Goal: Information Seeking & Learning: Learn about a topic

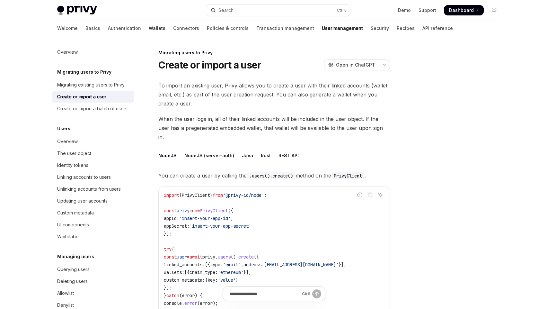
click at [149, 27] on link "Wallets" at bounding box center [157, 28] width 17 height 15
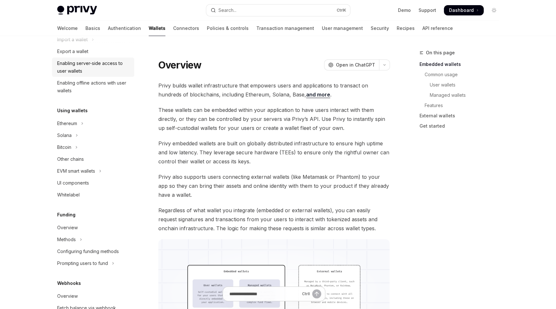
scroll to position [160, 0]
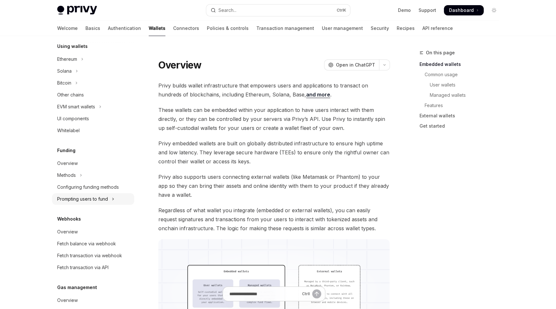
click at [96, 197] on div "Prompting users to fund" at bounding box center [82, 199] width 51 height 8
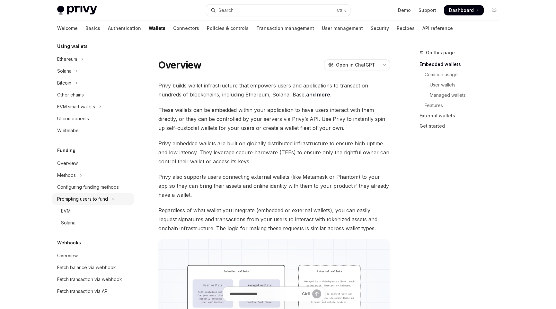
type textarea "*"
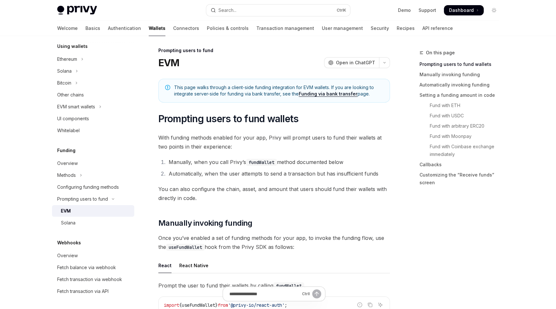
scroll to position [96, 0]
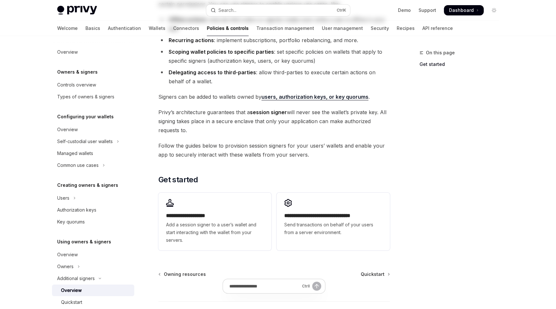
scroll to position [96, 0]
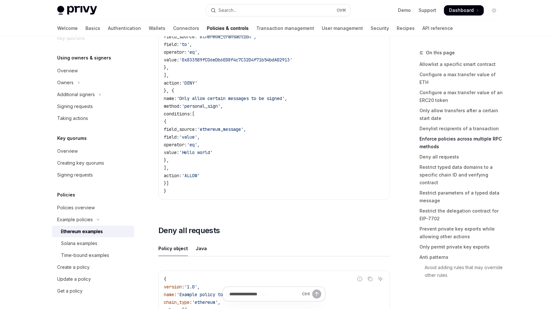
scroll to position [1830, 0]
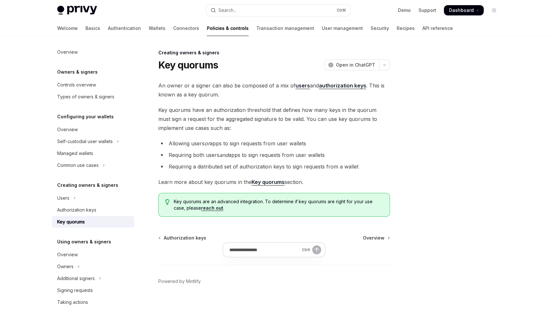
click at [198, 64] on h1 "Key quorums" at bounding box center [188, 65] width 60 height 12
click at [259, 64] on div "Key quorums OpenAI Open in ChatGPT" at bounding box center [274, 65] width 232 height 12
click at [431, 125] on div at bounding box center [456, 179] width 98 height 260
click at [424, 149] on div at bounding box center [456, 179] width 98 height 260
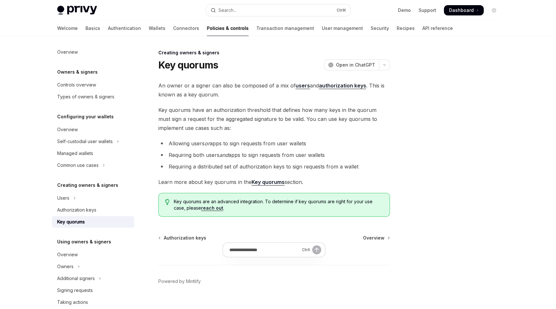
click at [424, 148] on div at bounding box center [456, 179] width 98 height 260
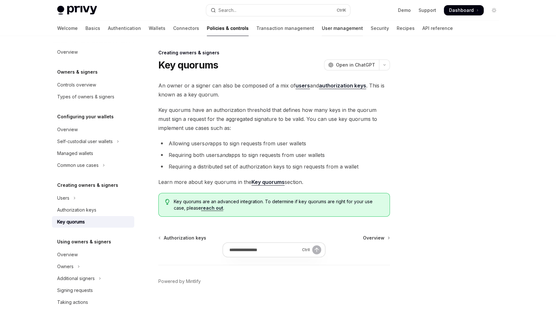
click at [322, 30] on link "User management" at bounding box center [342, 28] width 41 height 15
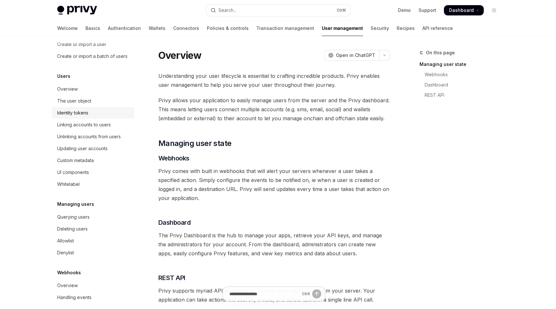
scroll to position [35, 0]
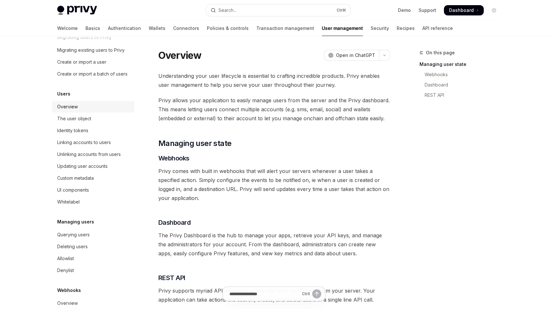
click at [65, 110] on div "Overview" at bounding box center [67, 107] width 21 height 8
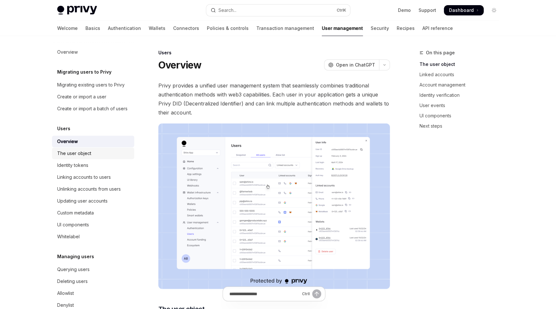
click at [72, 157] on div "The user object" at bounding box center [74, 153] width 34 height 8
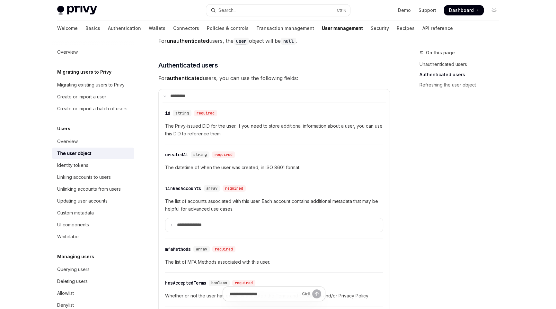
scroll to position [225, 0]
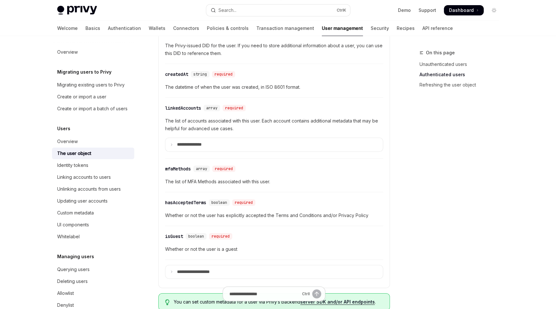
click at [455, 173] on div "On this page Unauthenticated users Authenticated users Refreshing the user obje…" at bounding box center [456, 179] width 98 height 260
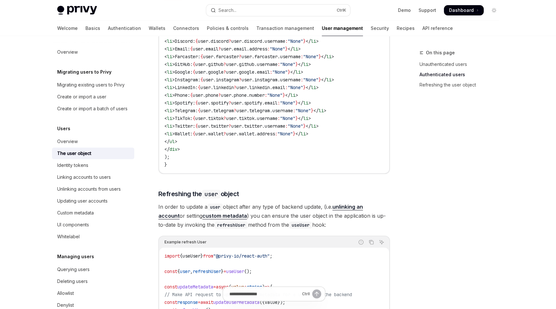
scroll to position [771, 0]
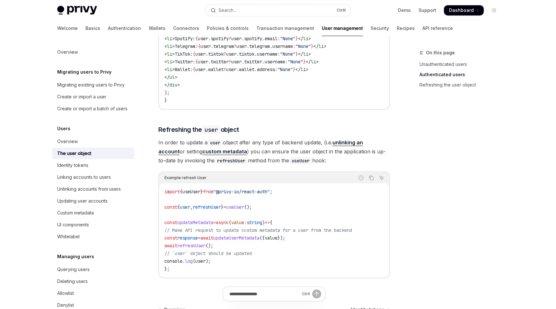
click at [475, 146] on div "On this page Unauthenticated users Authenticated users Refreshing the user obje…" at bounding box center [456, 179] width 98 height 260
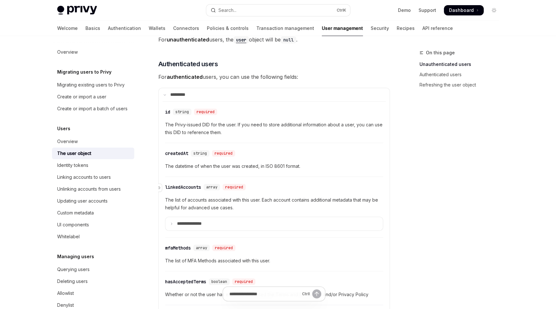
scroll to position [178, 0]
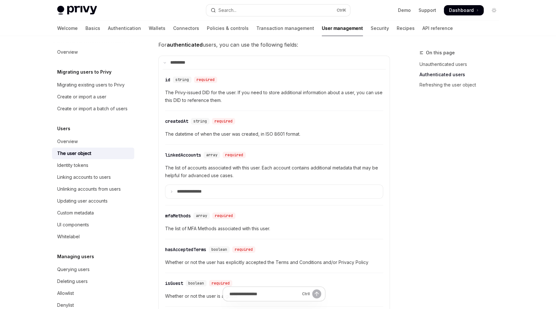
click at [433, 210] on div "On this page Unauthenticated users Authenticated users Refreshing the user obje…" at bounding box center [456, 179] width 98 height 260
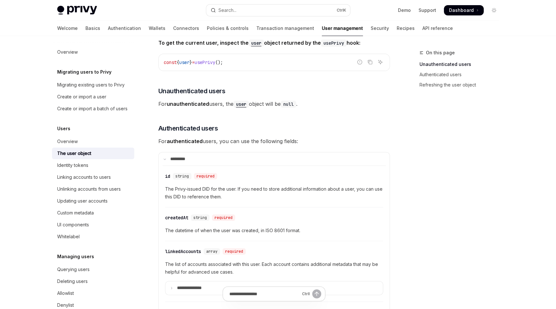
scroll to position [0, 0]
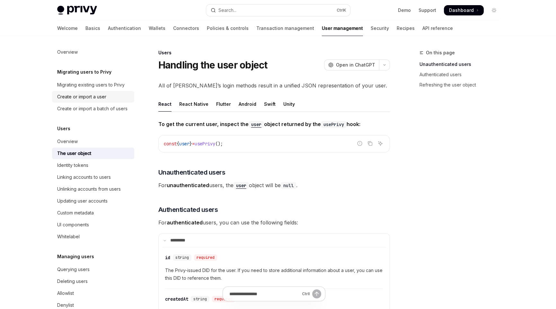
click at [87, 98] on div "Create or import a user" at bounding box center [81, 97] width 49 height 8
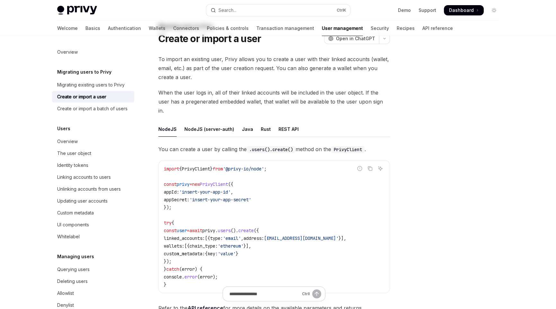
scroll to position [96, 0]
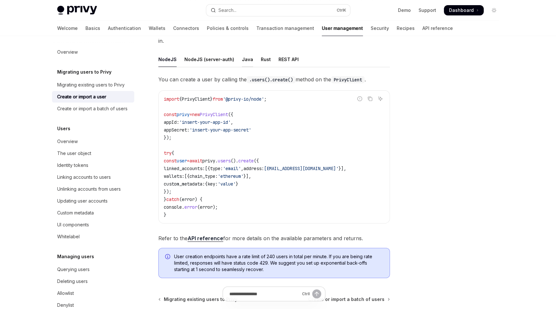
click at [242, 52] on div "Java" at bounding box center [247, 59] width 11 height 15
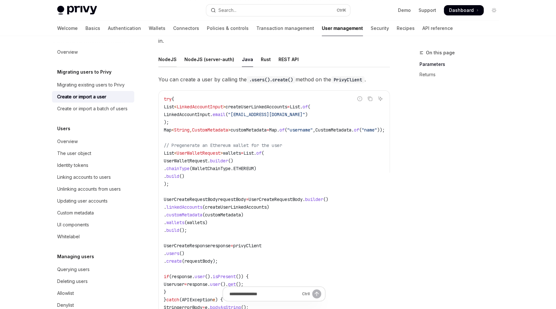
click at [162, 52] on div "NodeJS" at bounding box center [167, 59] width 18 height 15
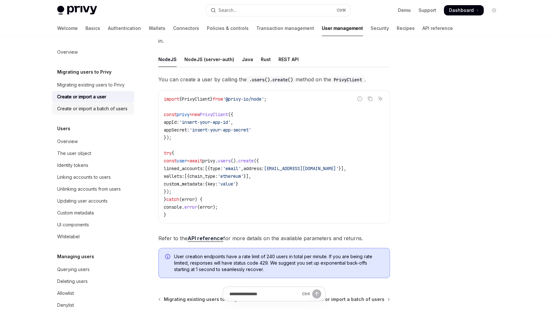
scroll to position [128, 0]
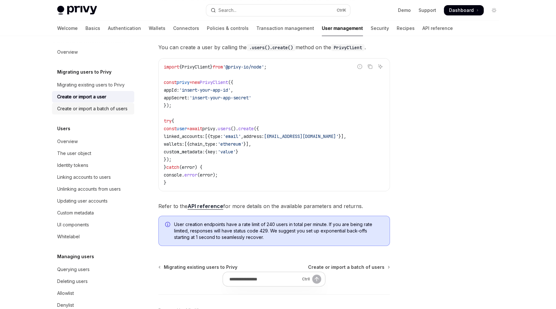
click at [82, 109] on div "Create or import a batch of users" at bounding box center [92, 109] width 70 height 8
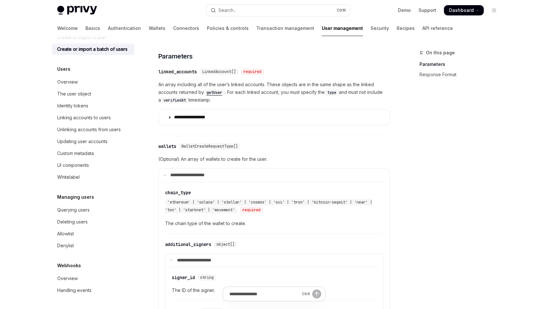
scroll to position [67, 0]
click at [68, 277] on div "Overview" at bounding box center [67, 278] width 21 height 8
type textarea "*"
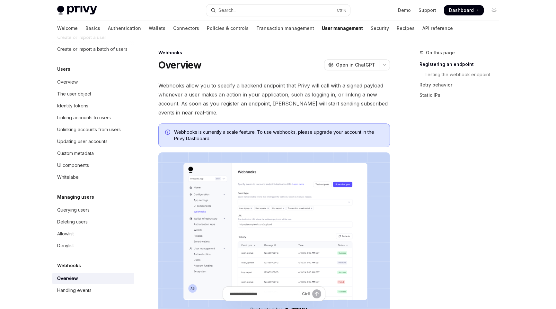
click at [415, 218] on div "On this page Registering an endpoint Testing the webhook endpoint Retry behavio…" at bounding box center [456, 179] width 98 height 260
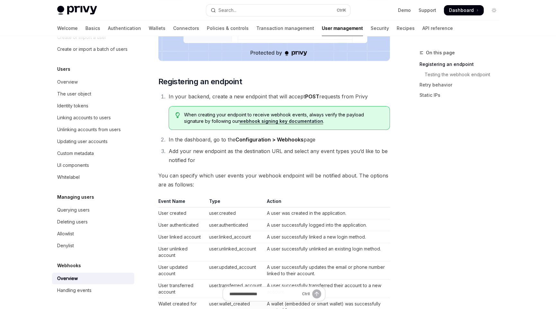
scroll to position [353, 0]
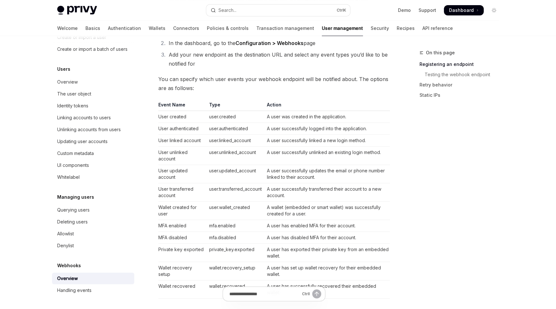
click at [191, 266] on td "Wallet recovery setup" at bounding box center [182, 271] width 48 height 18
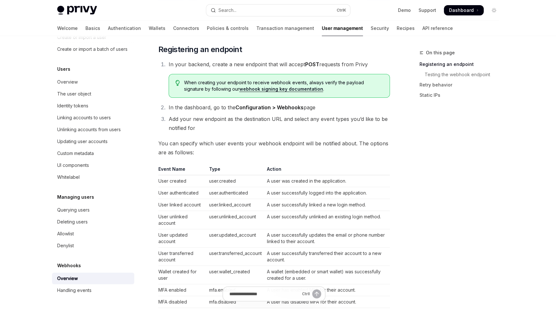
click at [452, 228] on div "On this page Registering an endpoint Testing the webhook endpoint Retry behavio…" at bounding box center [456, 179] width 98 height 260
